Goal: Transaction & Acquisition: Purchase product/service

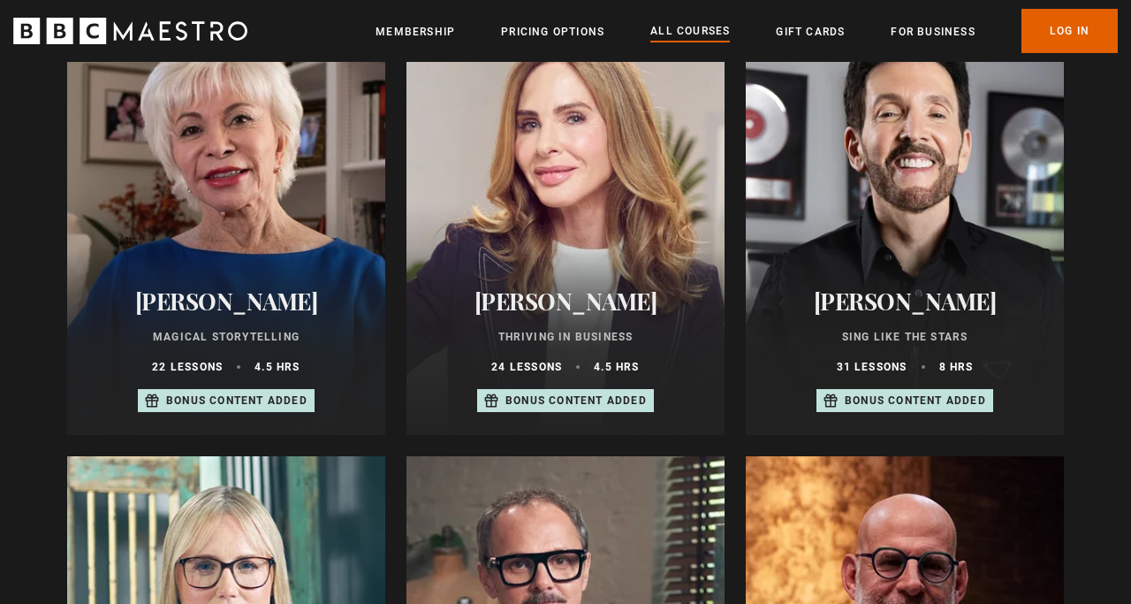
scroll to position [1440, 0]
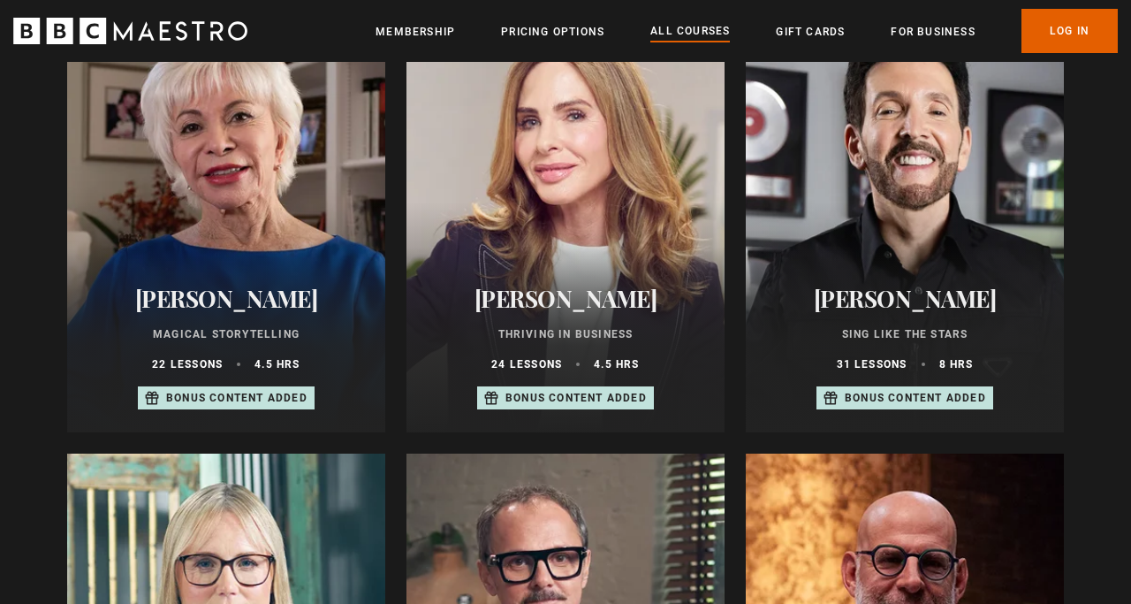
click at [932, 400] on p "Bonus content added" at bounding box center [915, 398] width 141 height 16
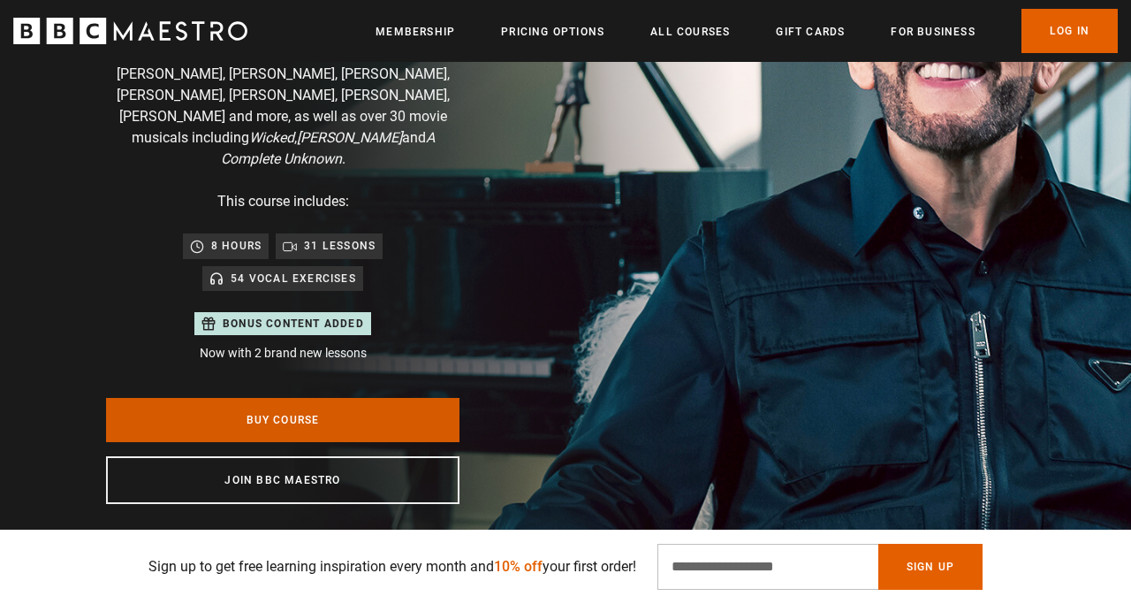
scroll to position [0, 688]
click at [373, 402] on link "Buy Course" at bounding box center [282, 420] width 353 height 44
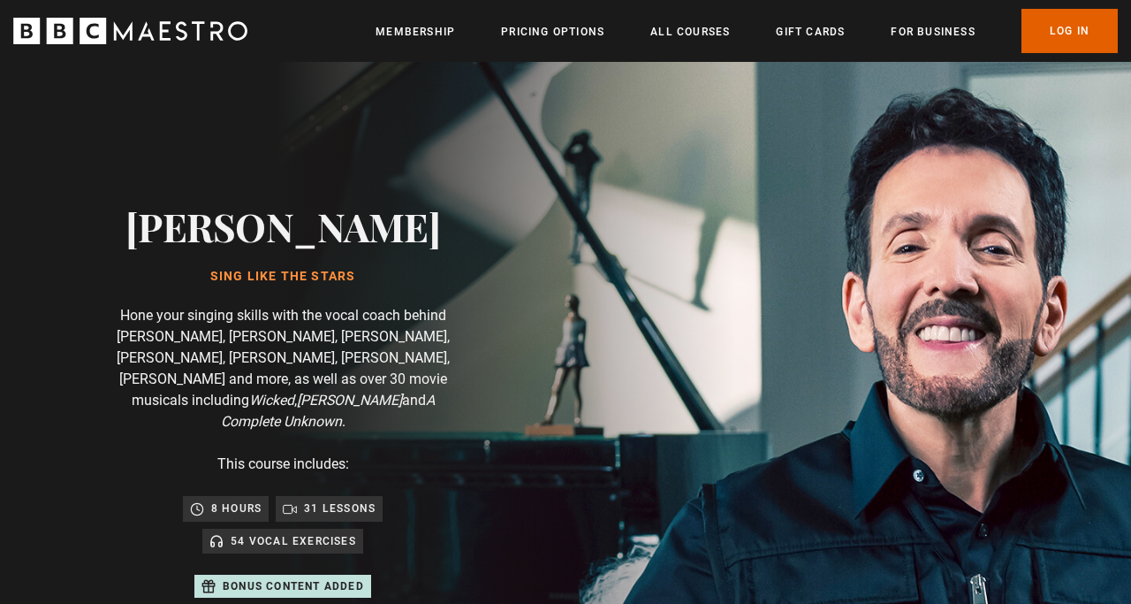
scroll to position [0, 458]
